Goal: Task Accomplishment & Management: Manage account settings

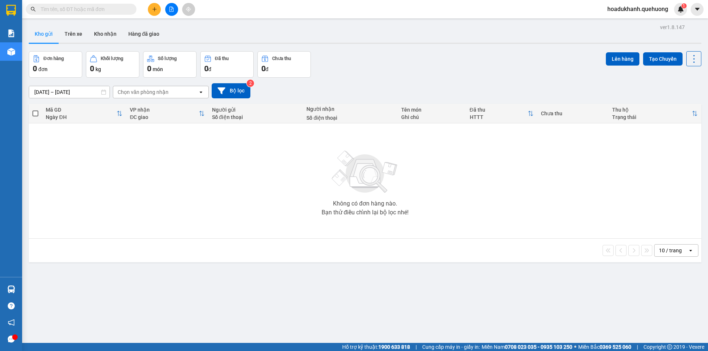
click at [622, 4] on div "hoadukhanh.quehuong 1" at bounding box center [644, 9] width 86 height 13
click at [621, 9] on span "hoadukhanh.quehuong" at bounding box center [637, 8] width 73 height 9
click at [622, 26] on span "Đăng xuất" at bounding box center [641, 23] width 58 height 8
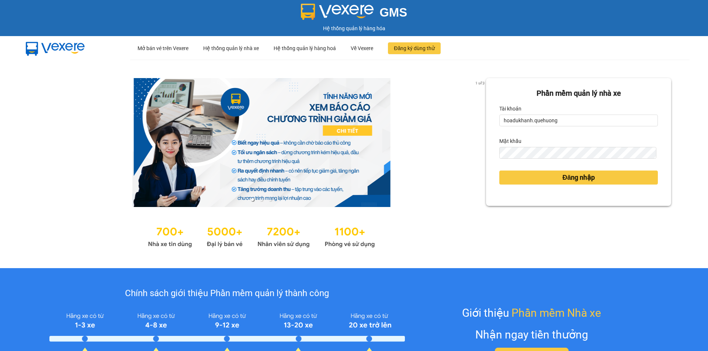
click at [534, 129] on form "Phần mềm quản lý nhà xe Tài khoản hoadukhanh.quehuong Mật khẩu Đăng nhập" at bounding box center [578, 142] width 159 height 109
click at [542, 118] on input "hoadukhanh.quehuong" at bounding box center [578, 121] width 159 height 12
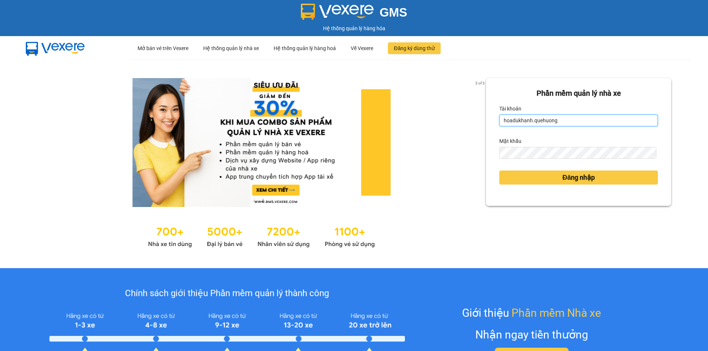
type input "huyentongdai.quehuong"
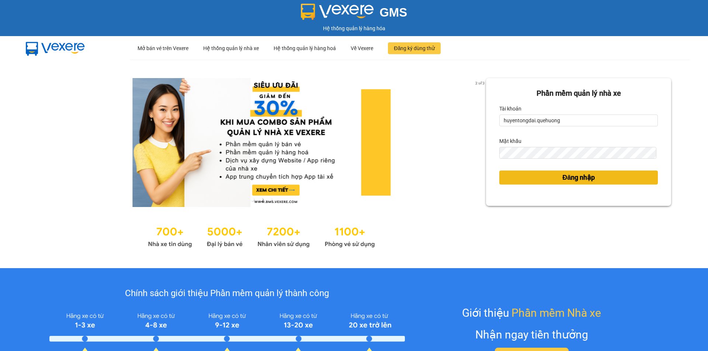
click at [544, 180] on button "Đăng nhập" at bounding box center [578, 178] width 159 height 14
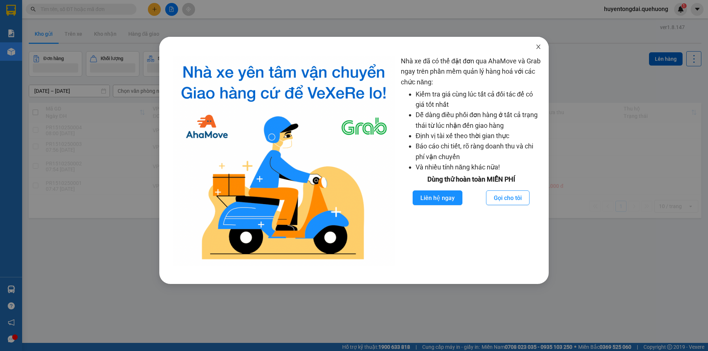
click at [536, 43] on span "Close" at bounding box center [538, 47] width 21 height 21
